Goal: Information Seeking & Learning: Find specific fact

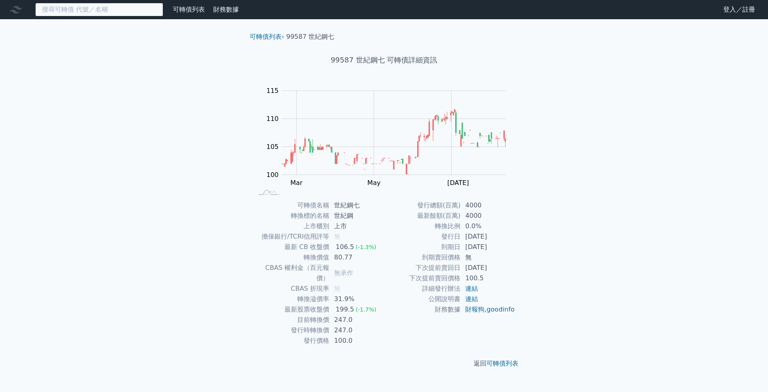
click at [128, 13] on input at bounding box center [99, 10] width 128 height 14
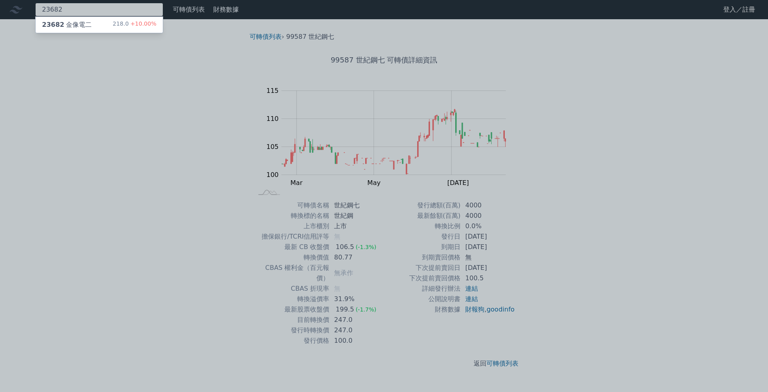
type input "23682"
click at [98, 28] on div "23682 金像電二 218.0 +10.00%" at bounding box center [99, 25] width 127 height 16
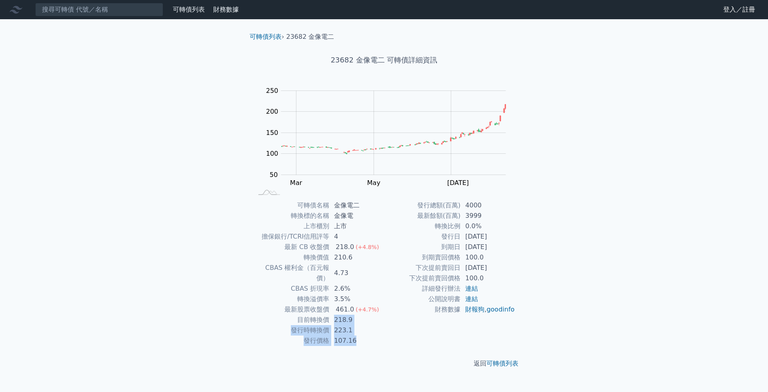
drag, startPoint x: 334, startPoint y: 309, endPoint x: 365, endPoint y: 325, distance: 34.8
click at [365, 325] on tbody "可轉債名稱 金像電二 轉換標的名稱 金像電 上市櫃別 上市 擔保銀行/TCRI信用評等 4 最新 CB 收盤價 218.0 (+4.8%) 轉換價值 210.…" at bounding box center [318, 273] width 131 height 146
click at [368, 325] on td "223.1" at bounding box center [356, 330] width 55 height 10
drag, startPoint x: 329, startPoint y: 309, endPoint x: 379, endPoint y: 326, distance: 52.0
click at [379, 326] on tbody "可轉債名稱 金像電二 轉換標的名稱 金像電 上市櫃別 上市 擔保銀行/TCRI信用評等 4 最新 CB 收盤價 218.0 (+4.8%) 轉換價值 210.…" at bounding box center [318, 273] width 131 height 146
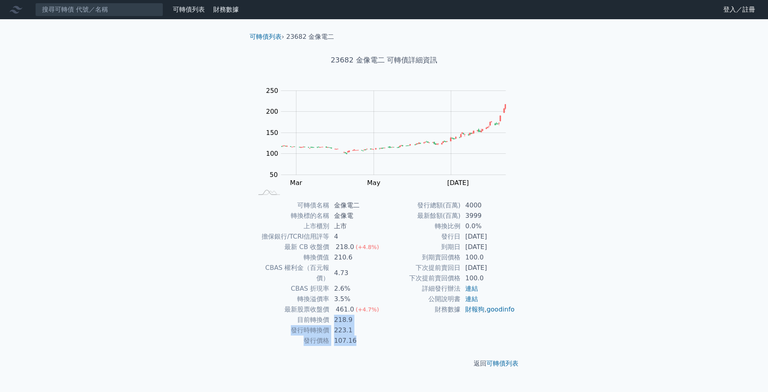
click at [373, 335] on td "107.16" at bounding box center [356, 340] width 55 height 10
drag, startPoint x: 337, startPoint y: 318, endPoint x: 370, endPoint y: 326, distance: 34.2
click at [370, 326] on tbody "可轉債名稱 金像電二 轉換標的名稱 金像電 上市櫃別 上市 擔保銀行/TCRI信用評等 4 最新 CB 收盤價 218.0 (+4.8%) 轉換價值 210.…" at bounding box center [318, 273] width 131 height 146
click at [373, 335] on td "107.16" at bounding box center [356, 340] width 55 height 10
